Goal: Information Seeking & Learning: Learn about a topic

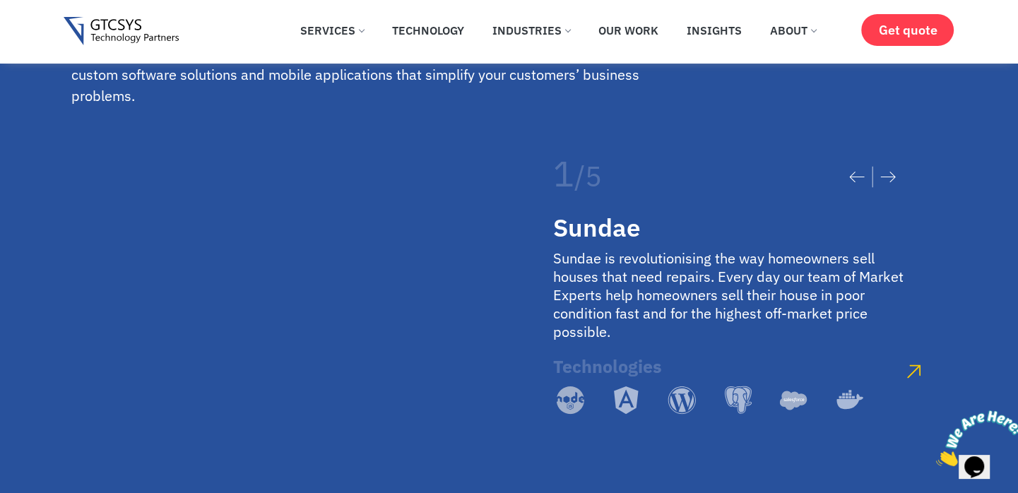
scroll to position [2533, 0]
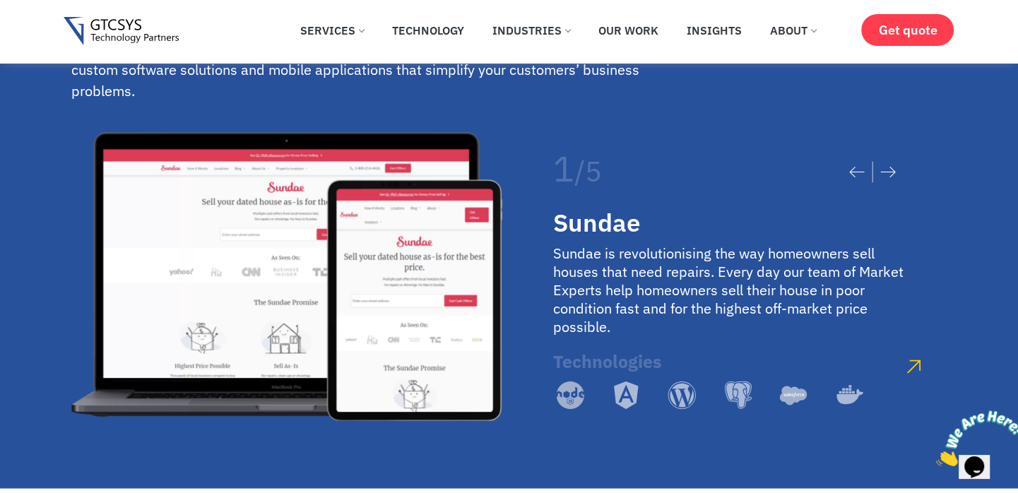
click at [878, 196] on div at bounding box center [872, 171] width 75 height 49
click at [902, 196] on div at bounding box center [872, 171] width 75 height 49
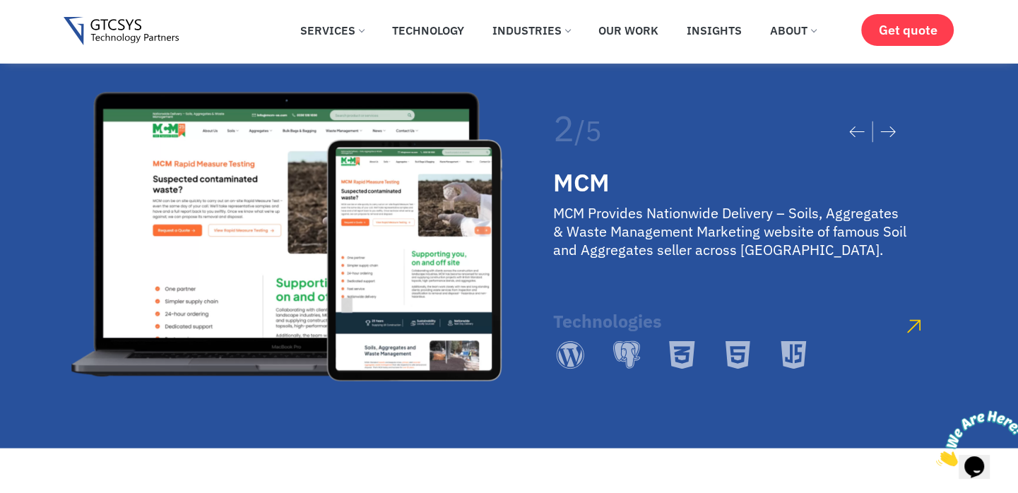
scroll to position [2569, 0]
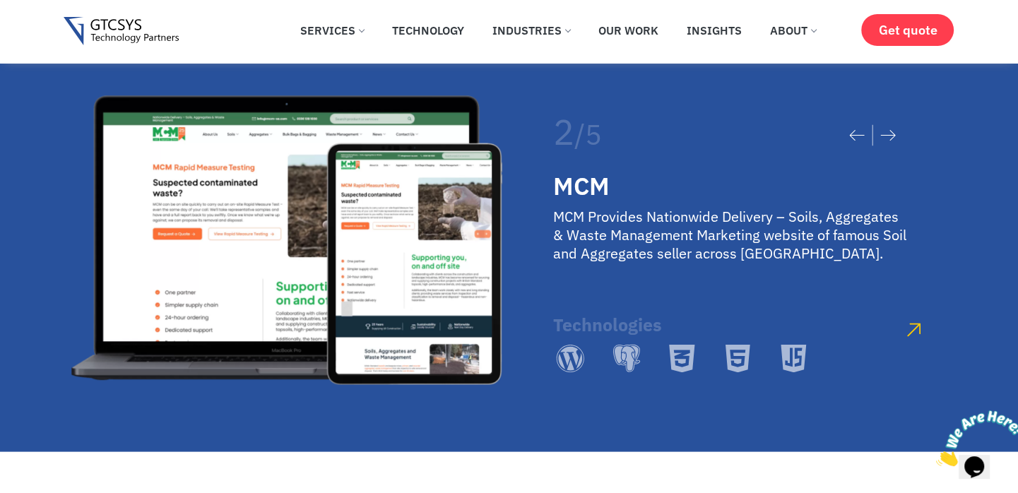
click at [891, 141] on icon at bounding box center [888, 135] width 16 height 11
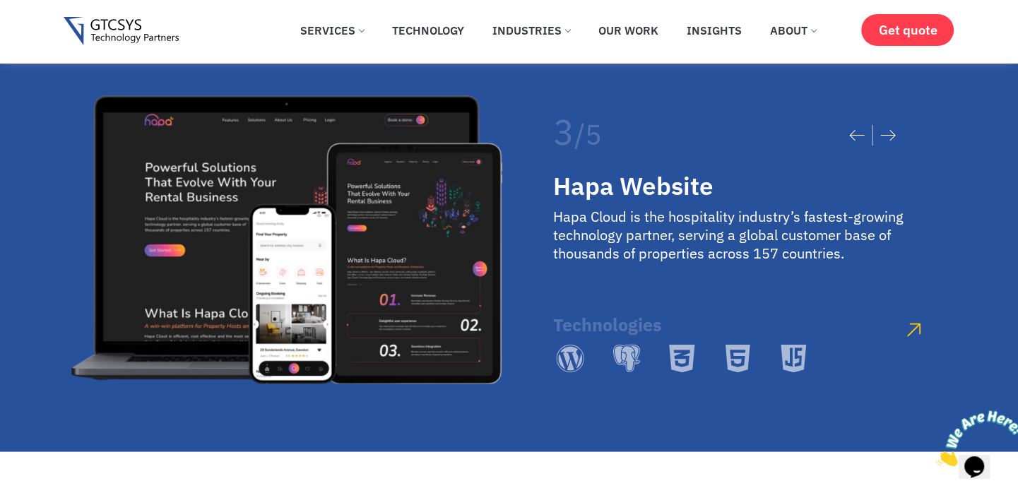
click at [891, 141] on icon at bounding box center [888, 135] width 16 height 11
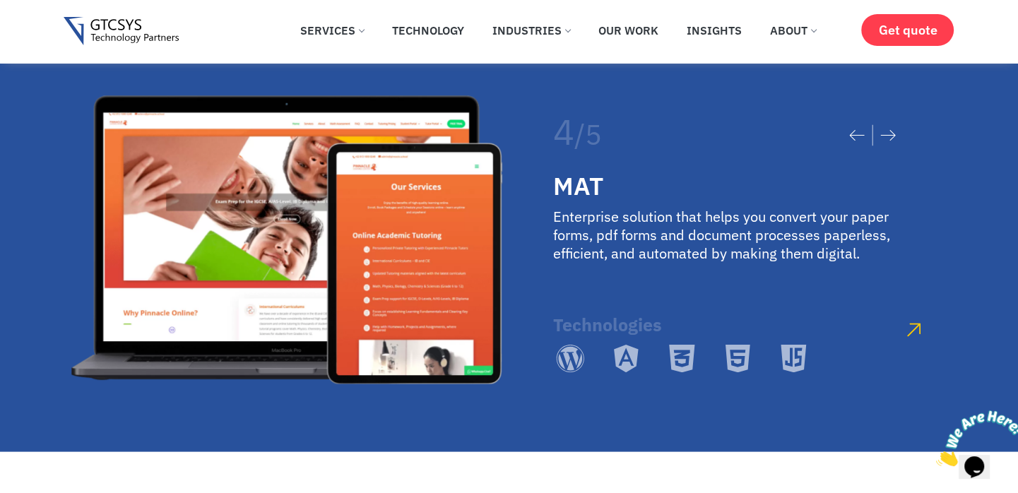
click at [891, 141] on icon at bounding box center [888, 135] width 16 height 11
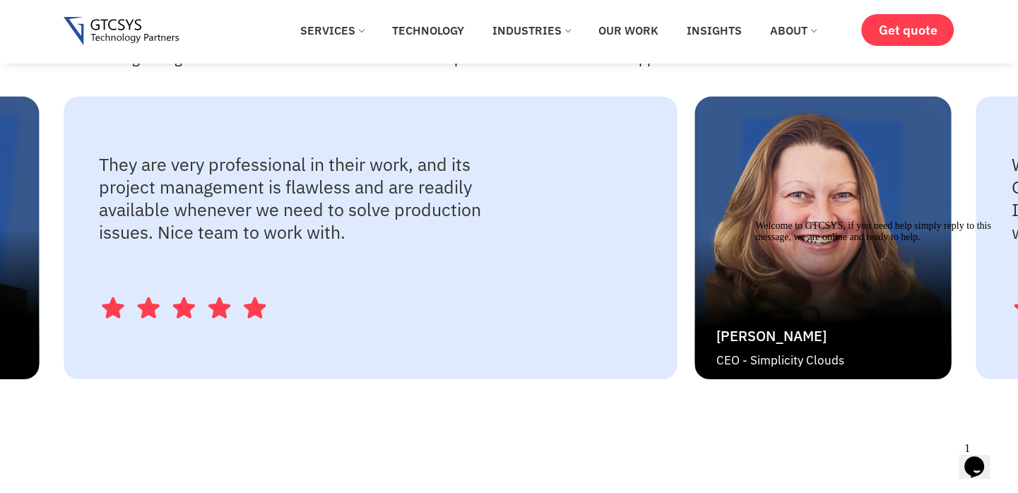
scroll to position [3123, 0]
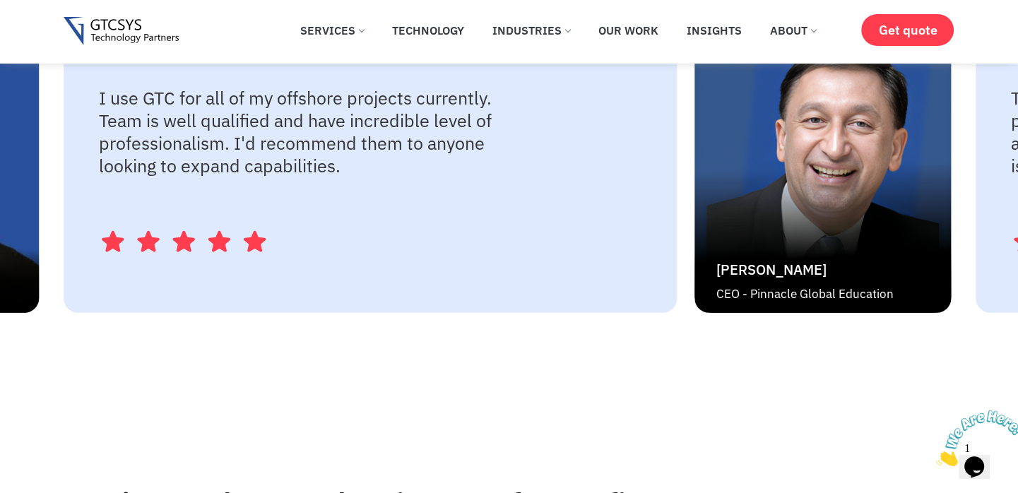
scroll to position [3194, 0]
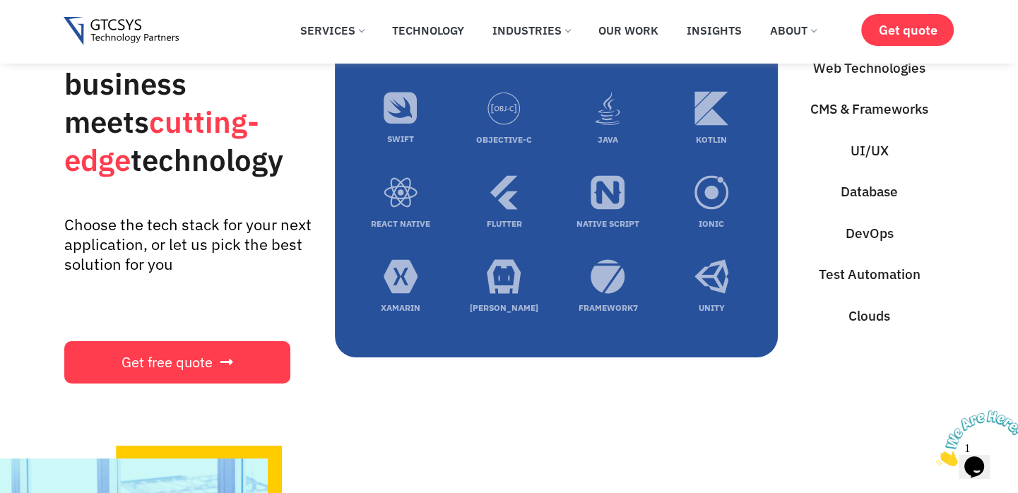
scroll to position [4611, 0]
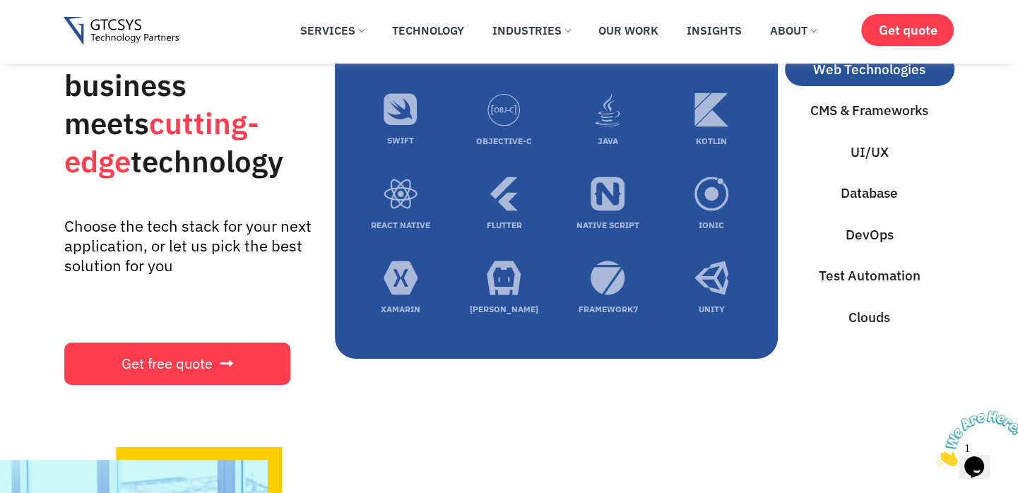
click at [864, 80] on span "Web Technologies" at bounding box center [869, 69] width 112 height 20
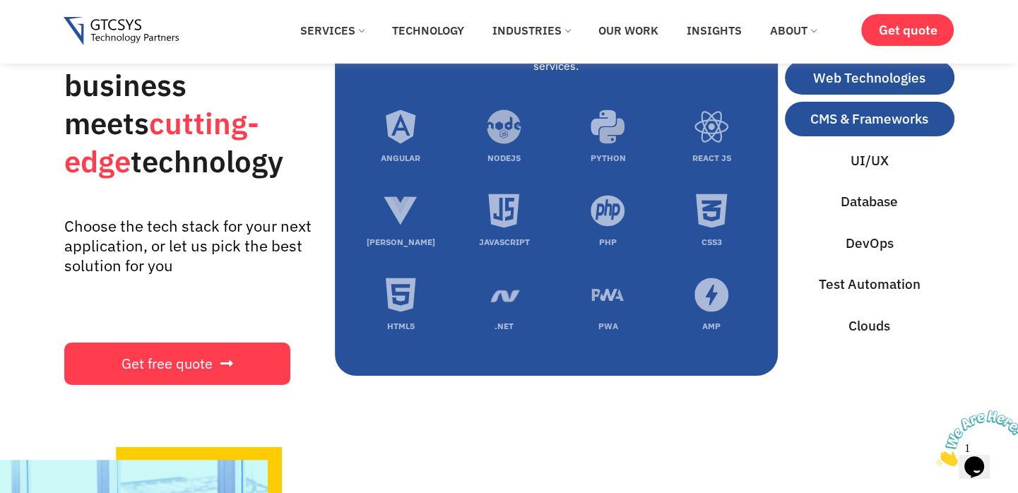
click at [873, 136] on button "CMS & Frameworks" at bounding box center [869, 119] width 169 height 35
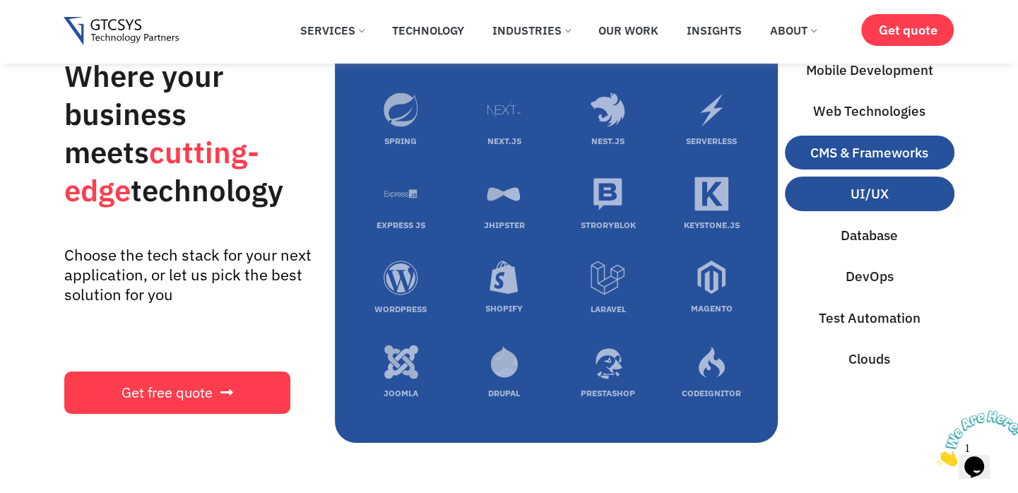
click at [883, 204] on span "UI/UX" at bounding box center [869, 194] width 38 height 20
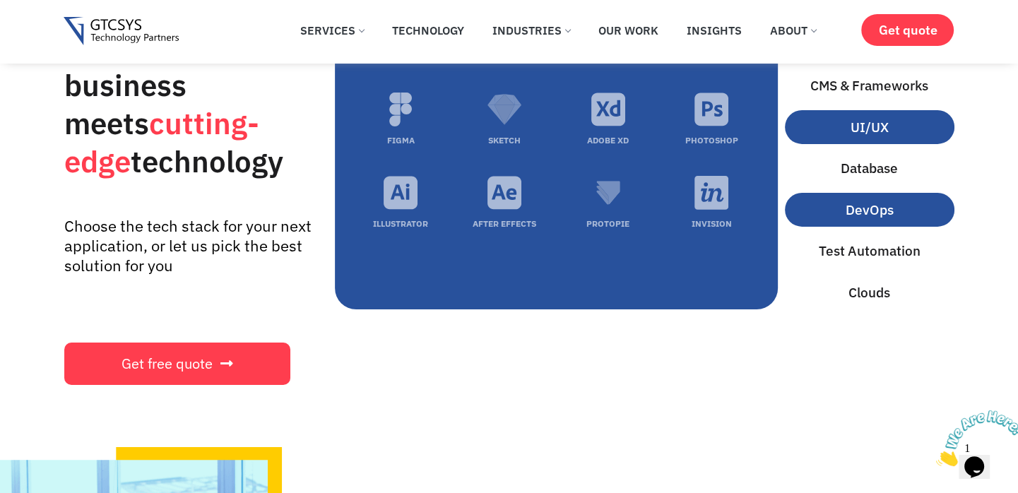
click at [886, 227] on button "DevOps" at bounding box center [869, 210] width 169 height 35
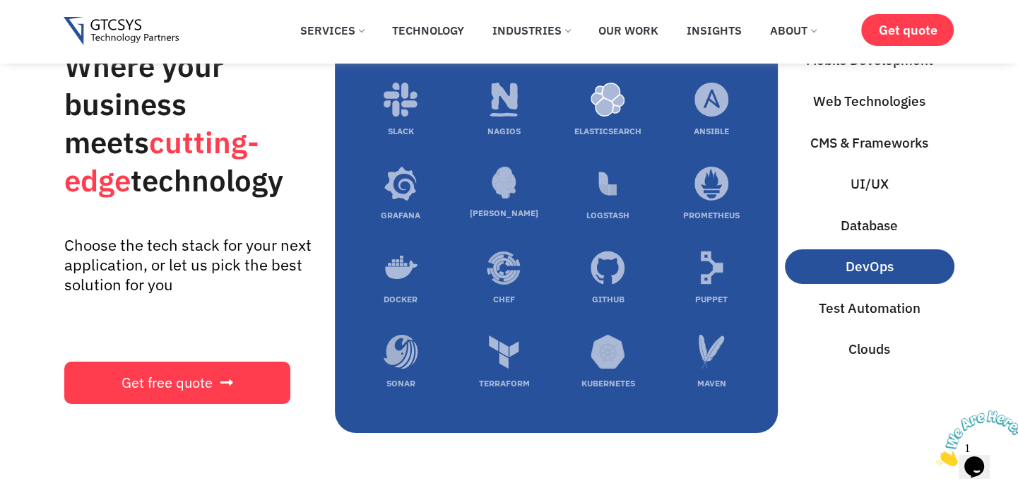
scroll to position [4623, 0]
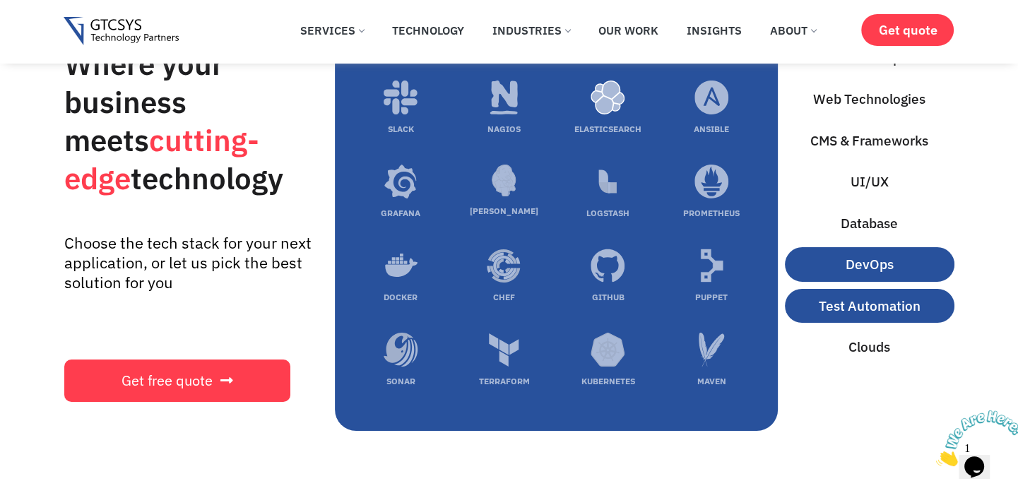
click at [878, 323] on button "Test Automation" at bounding box center [869, 306] width 169 height 35
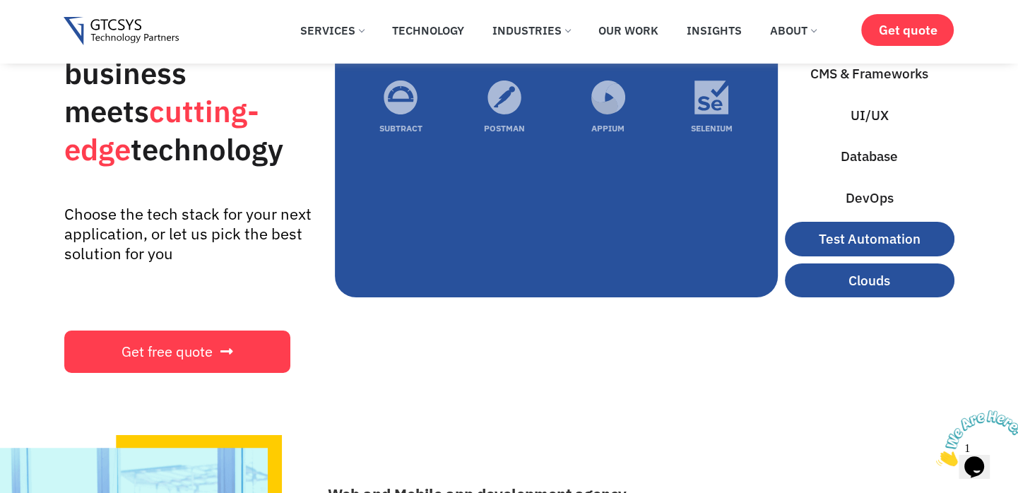
click at [862, 298] on button "Clouds" at bounding box center [869, 280] width 169 height 35
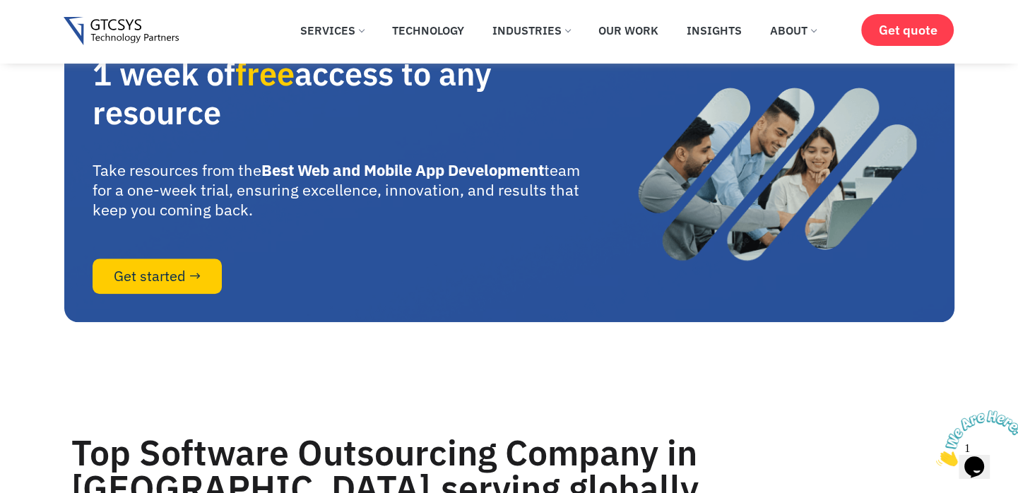
scroll to position [6154, 0]
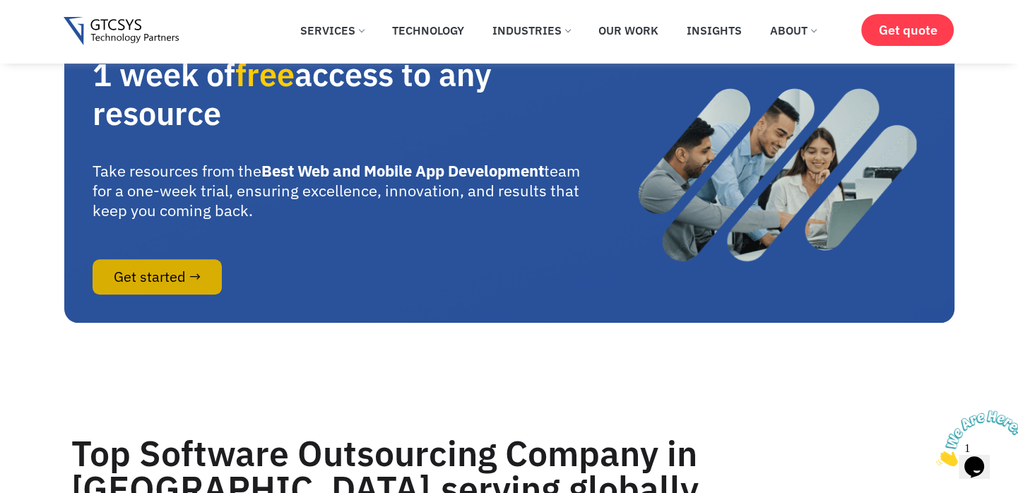
click at [191, 284] on span "Get started →" at bounding box center [157, 277] width 87 height 14
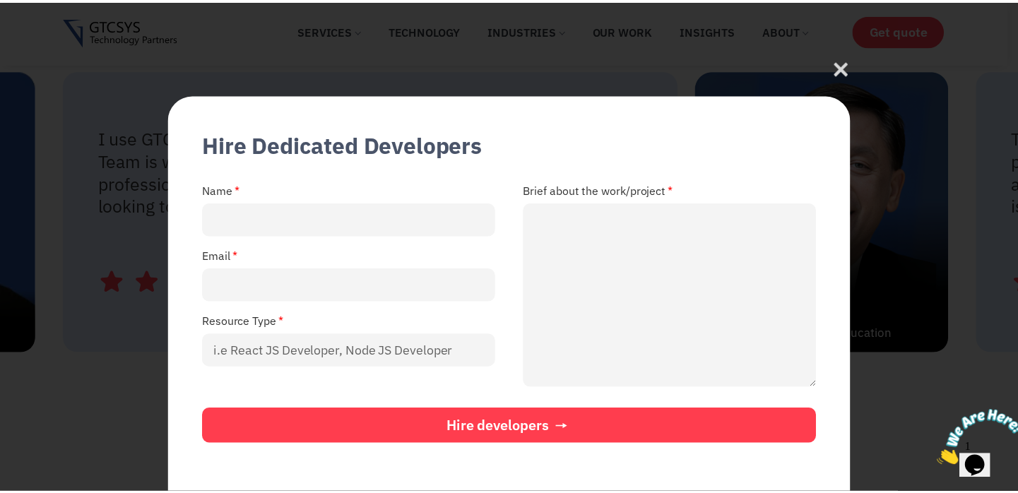
scroll to position [3194, 0]
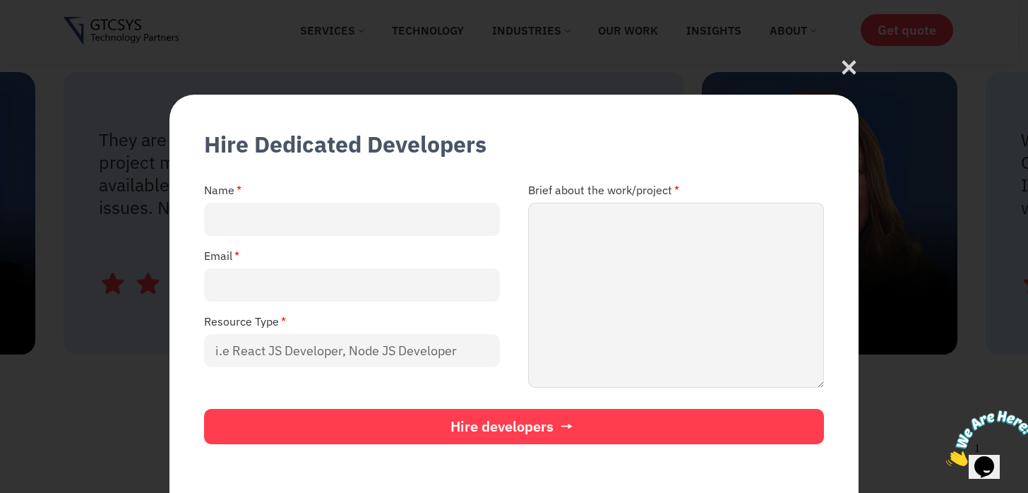
click at [701, 276] on textarea "Brief about the work/project" at bounding box center [676, 295] width 296 height 185
click at [844, 61] on div at bounding box center [849, 69] width 19 height 23
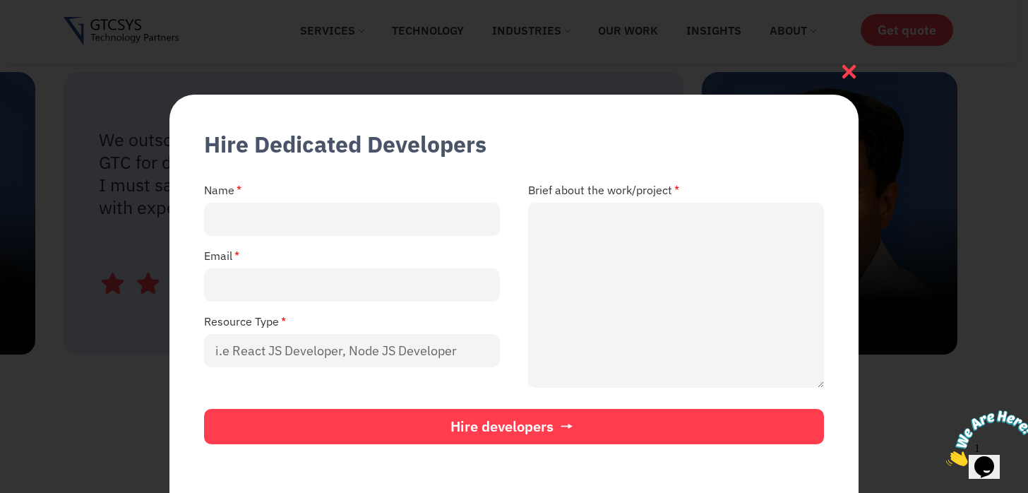
click at [858, 73] on icon at bounding box center [849, 71] width 19 height 19
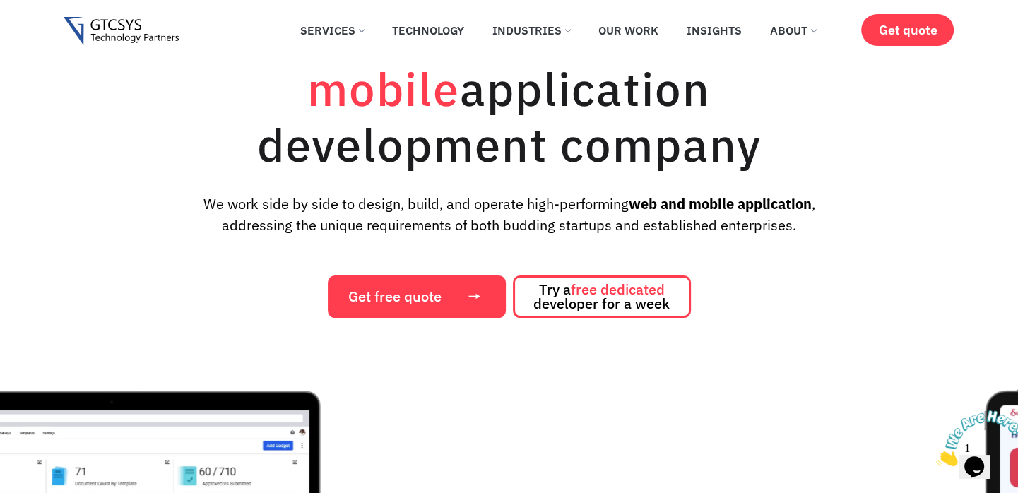
scroll to position [0, 0]
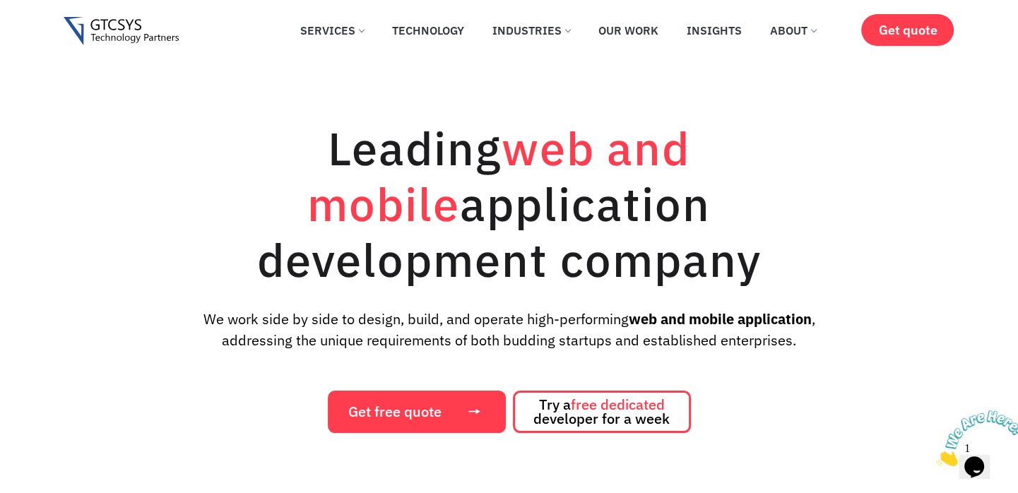
click at [113, 20] on img at bounding box center [121, 31] width 115 height 29
click at [744, 23] on link "Insights" at bounding box center [714, 30] width 76 height 31
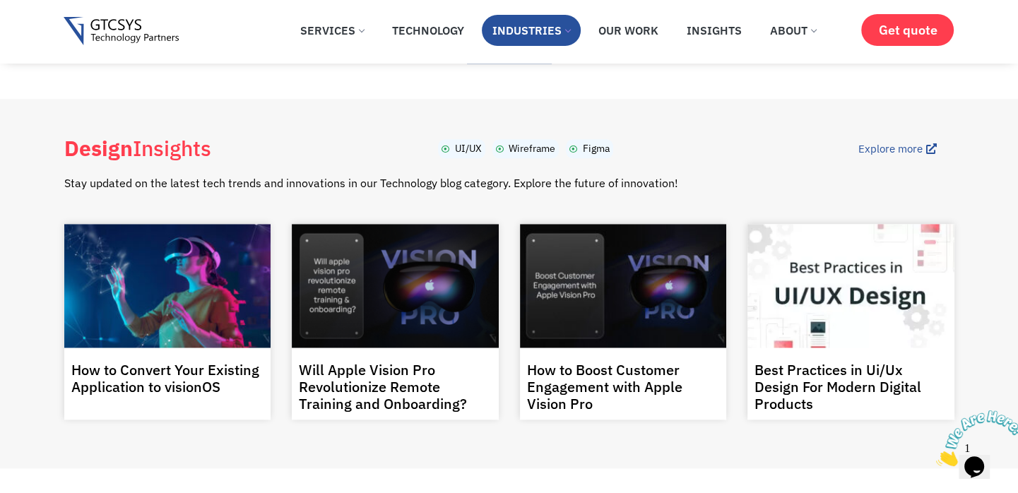
scroll to position [1471, 0]
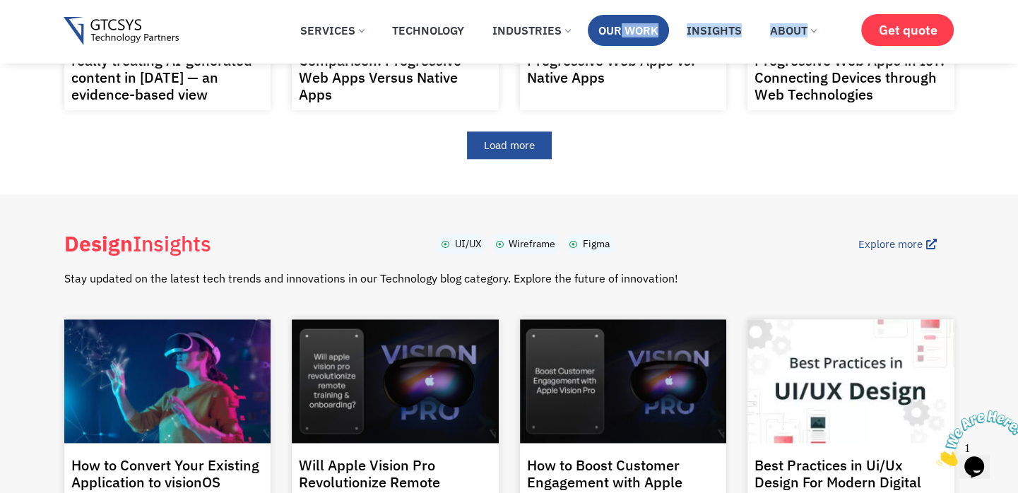
drag, startPoint x: 612, startPoint y: 56, endPoint x: 621, endPoint y: 38, distance: 20.2
click at [621, 38] on div "✕ Services Application Services Web Application Mobile Application AI (Artifici…" at bounding box center [509, 32] width 890 height 64
click at [621, 38] on link "Our Work" at bounding box center [628, 30] width 81 height 31
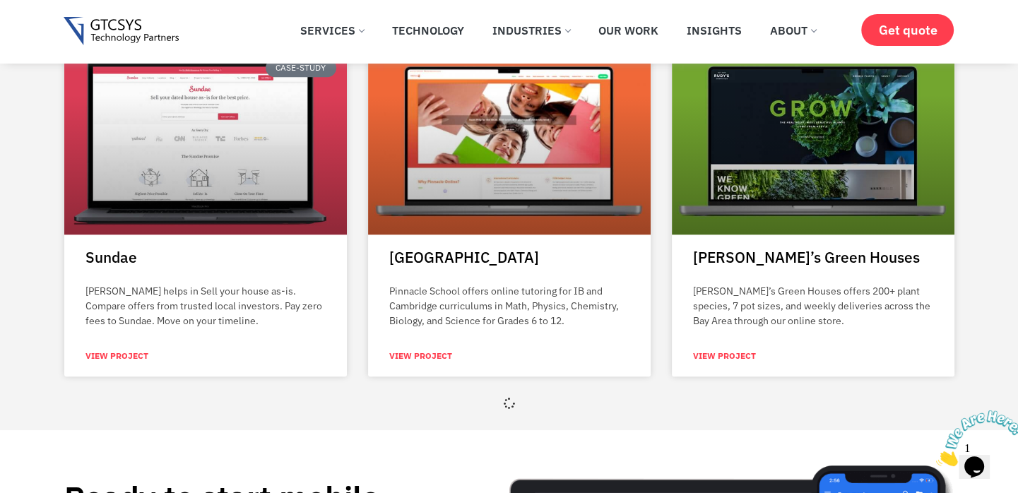
scroll to position [1030, 0]
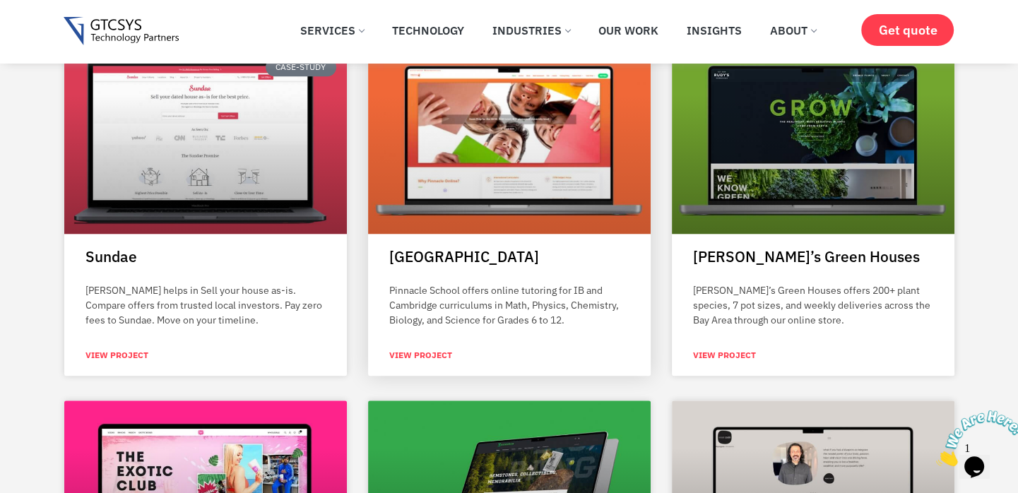
click at [412, 349] on link "View Project" at bounding box center [420, 355] width 63 height 13
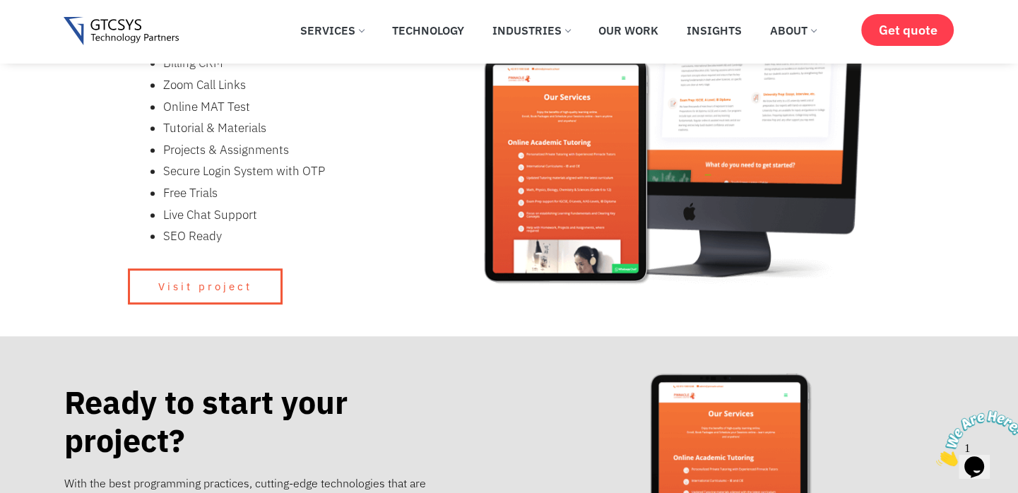
scroll to position [768, 0]
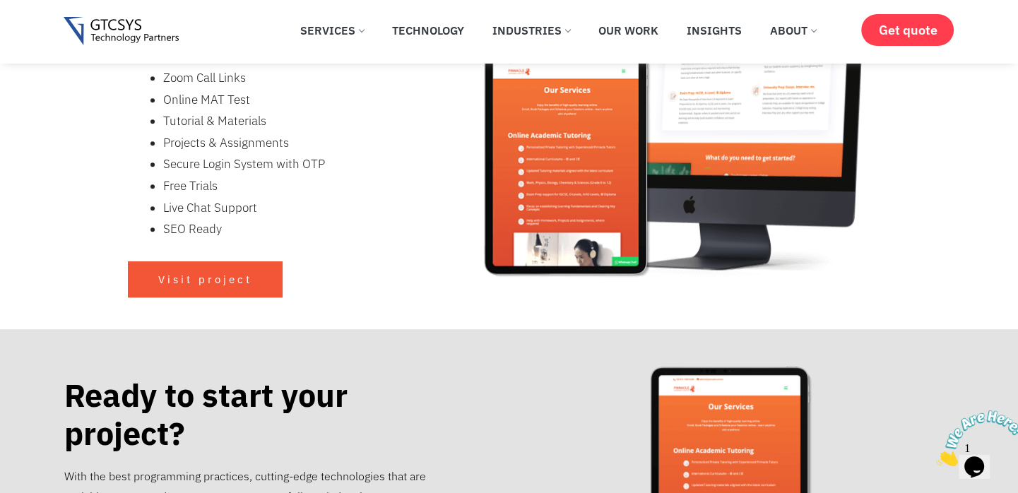
click at [191, 268] on link "Visit project" at bounding box center [205, 279] width 155 height 36
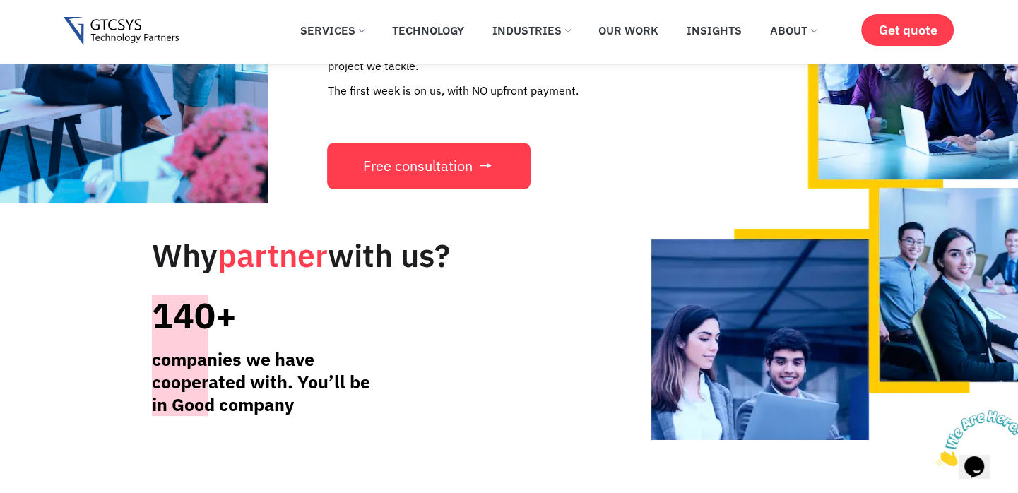
scroll to position [5217, 0]
